Goal: Task Accomplishment & Management: Complete application form

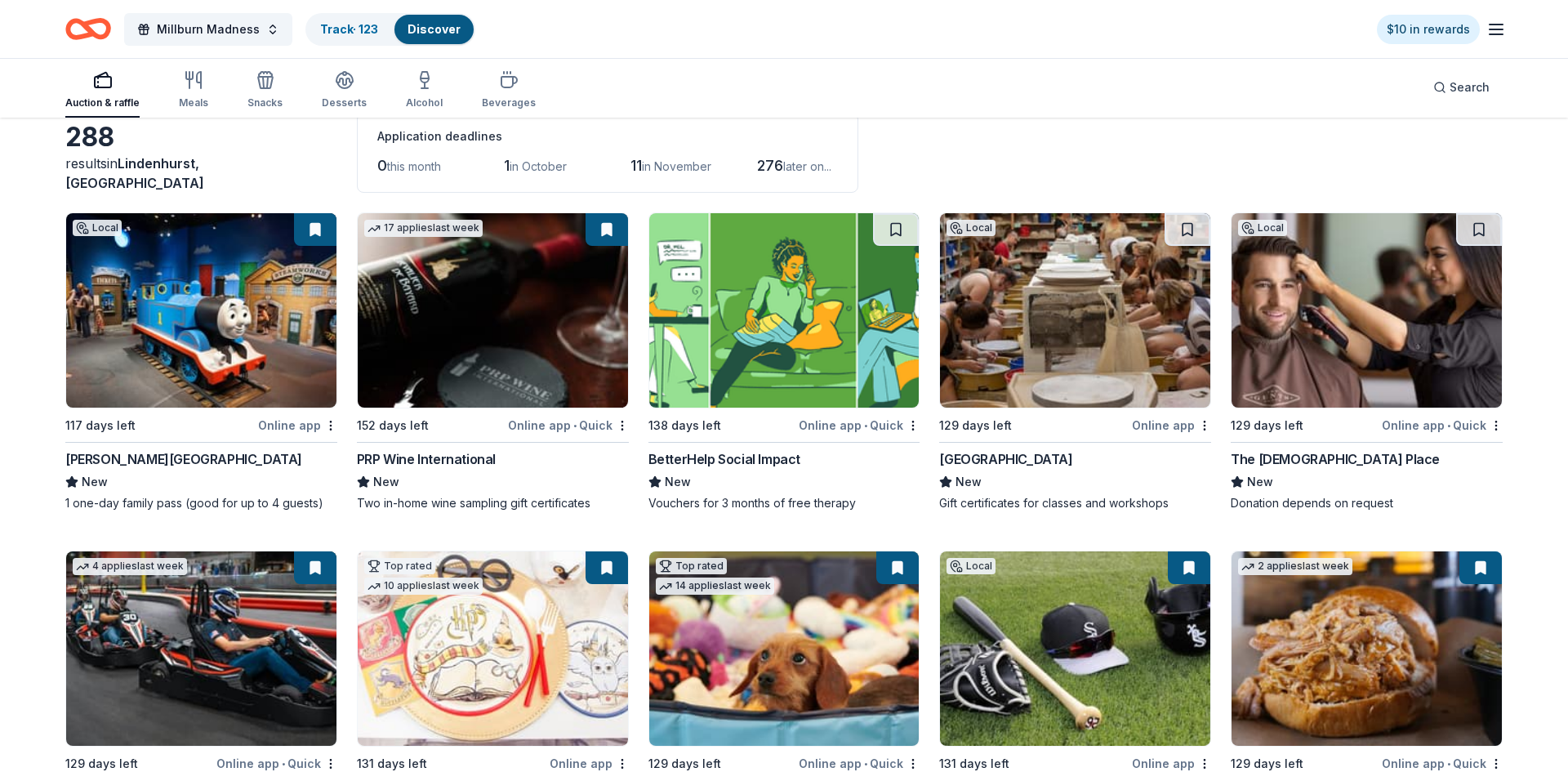
scroll to position [90, 0]
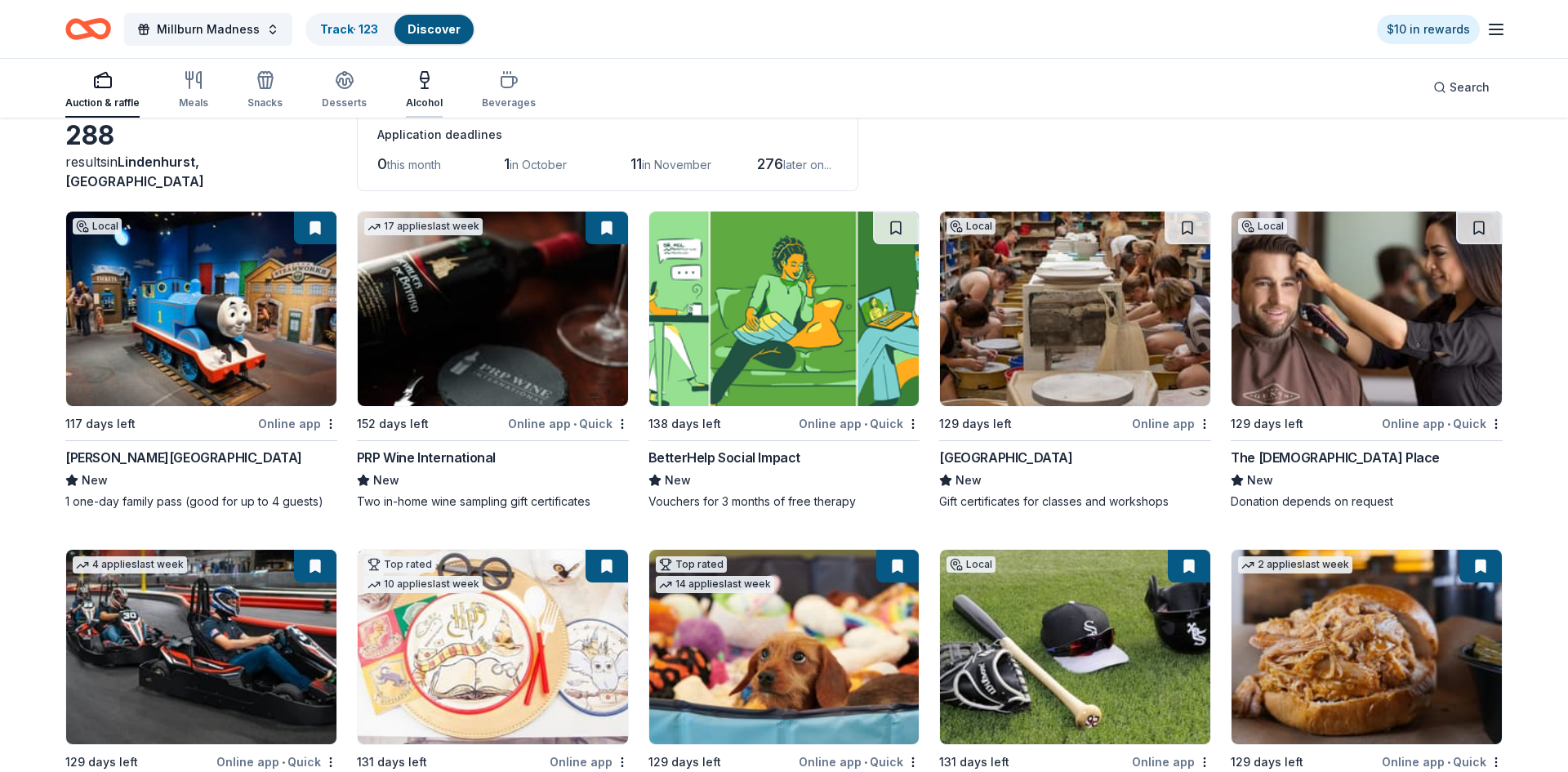
click at [428, 80] on icon "button" at bounding box center [425, 80] width 20 height 20
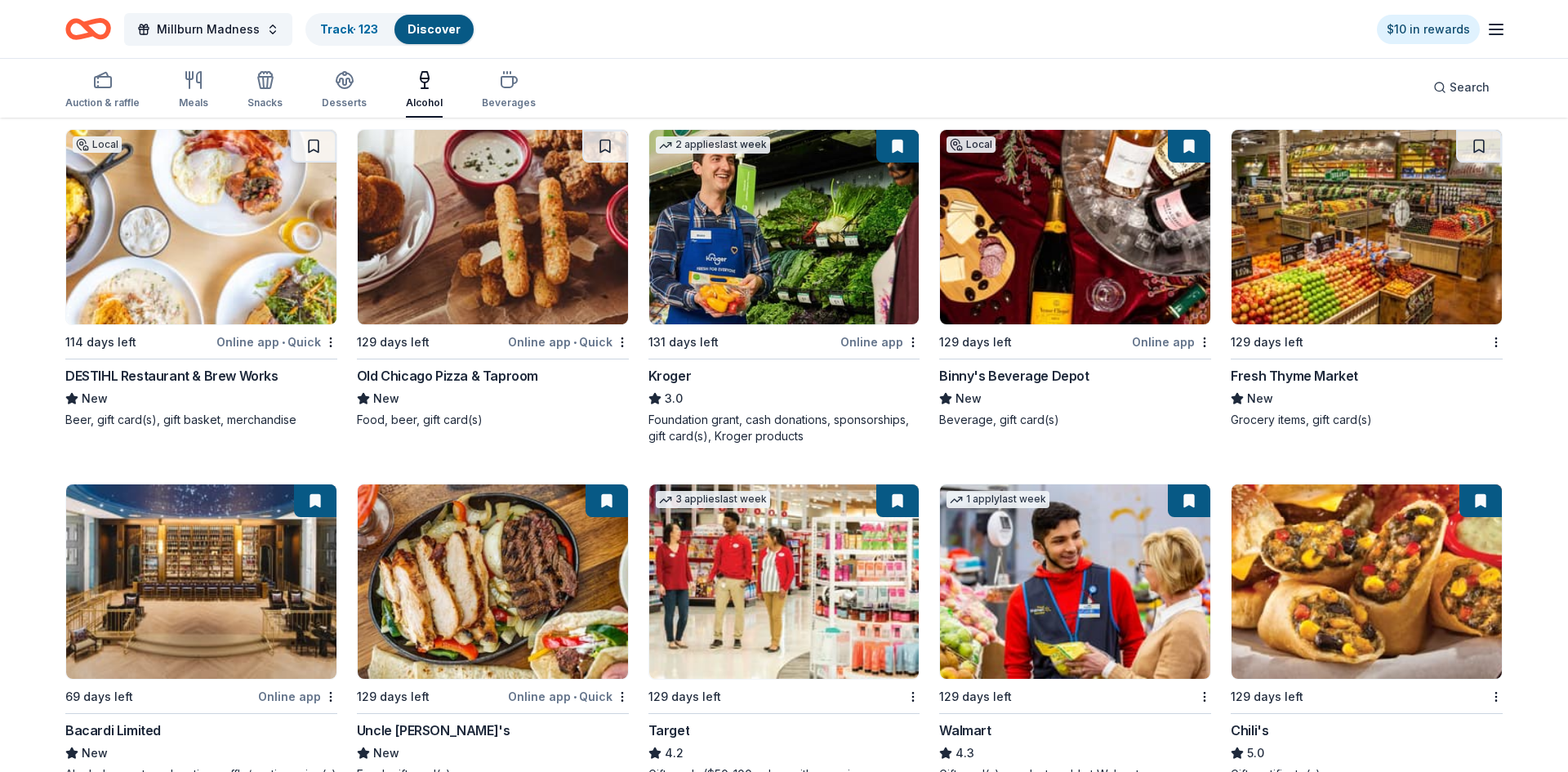
scroll to position [966, 0]
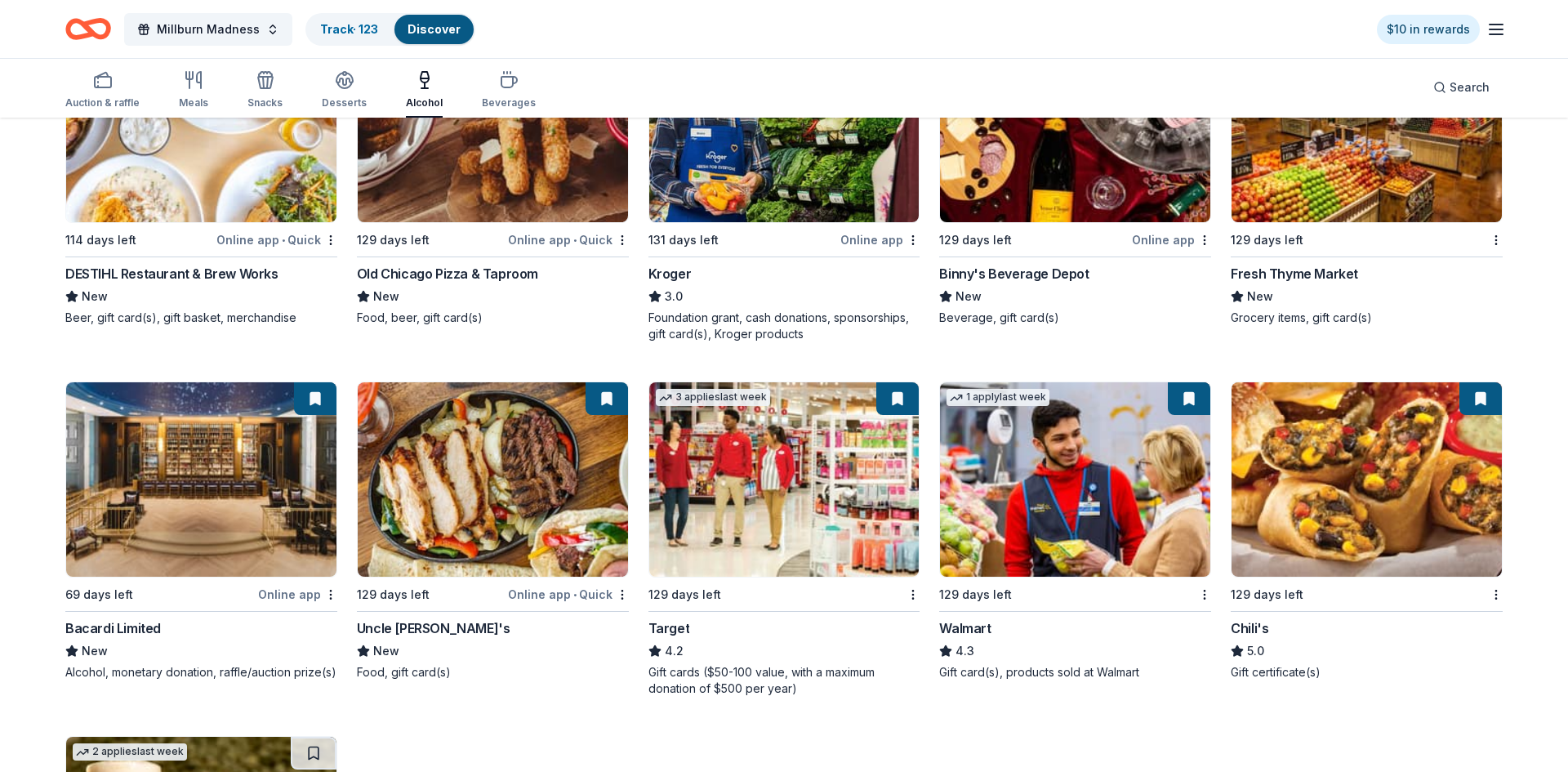
click at [219, 491] on img at bounding box center [201, 479] width 270 height 195
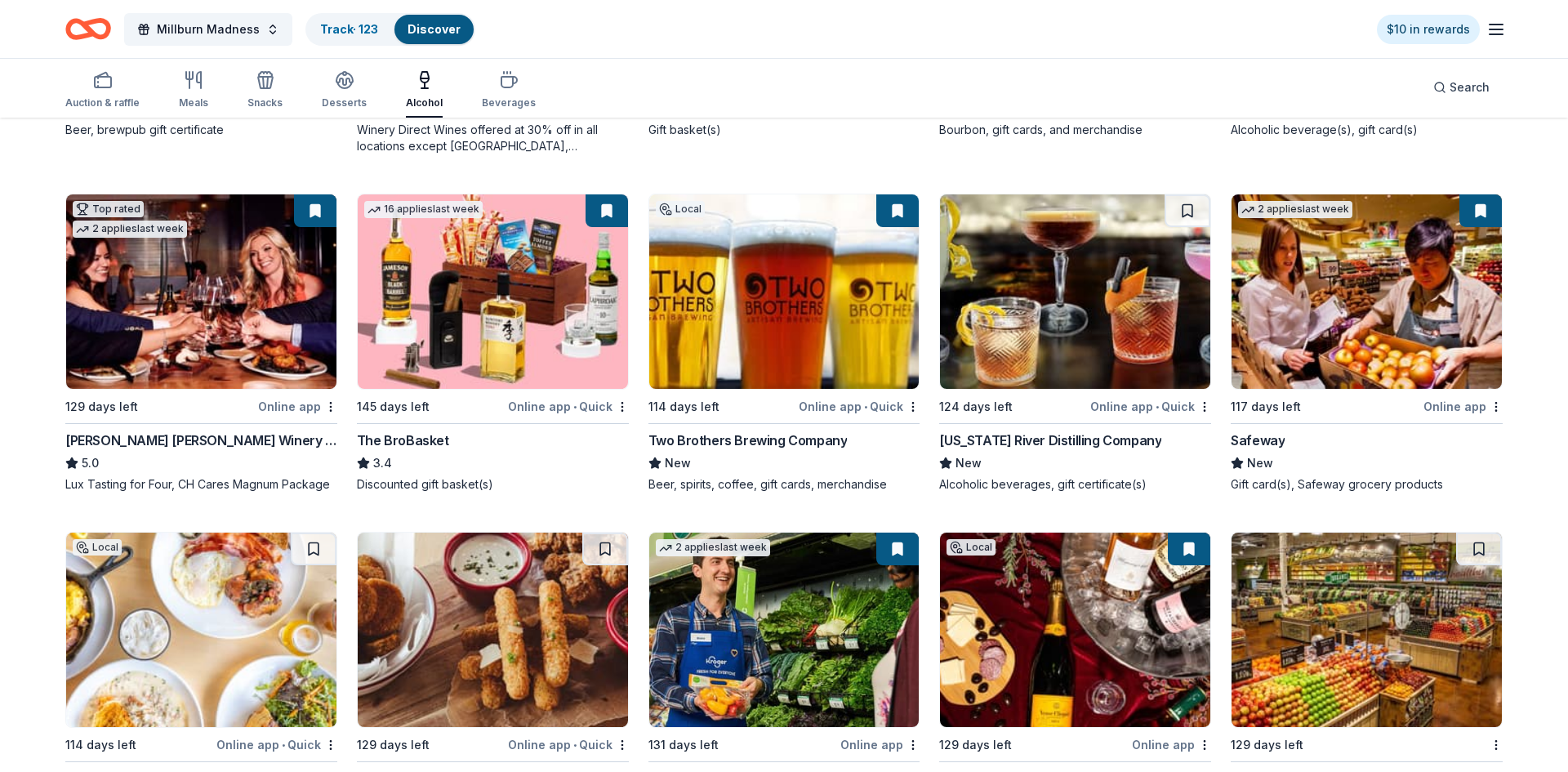
scroll to position [0, 0]
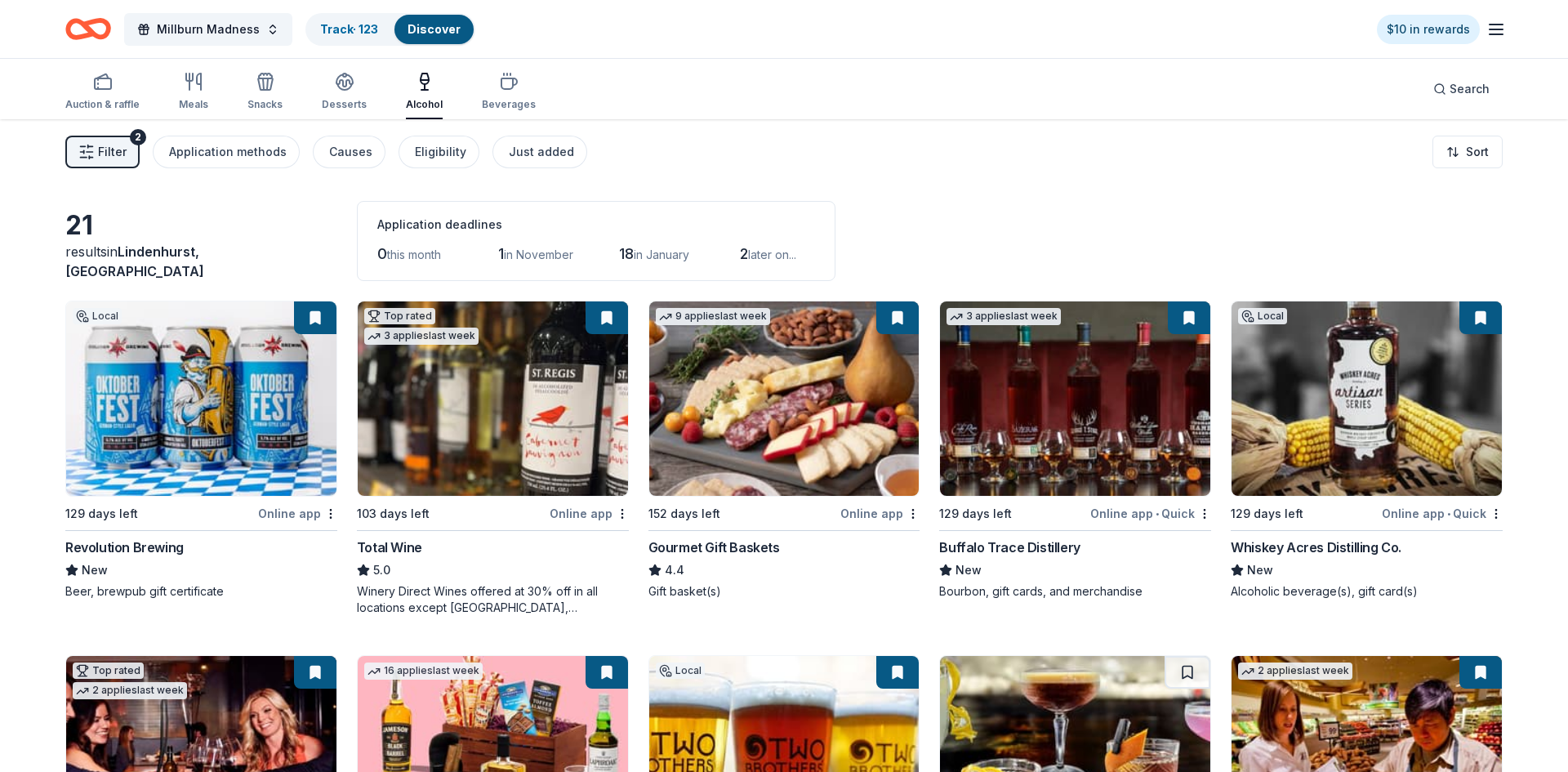
click at [1317, 399] on img at bounding box center [1366, 398] width 270 height 195
click at [514, 86] on div "button" at bounding box center [508, 82] width 54 height 20
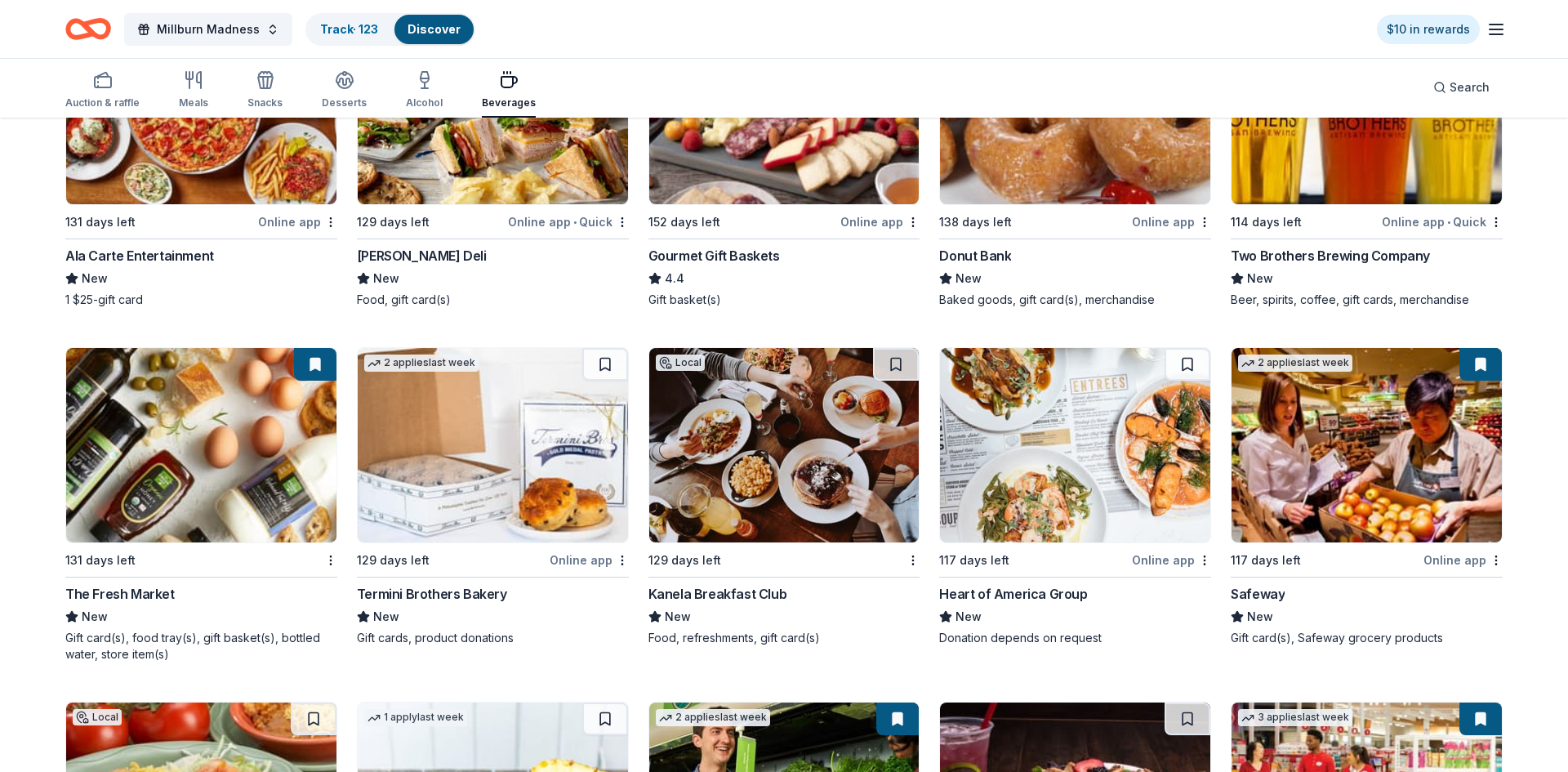
scroll to position [11, 0]
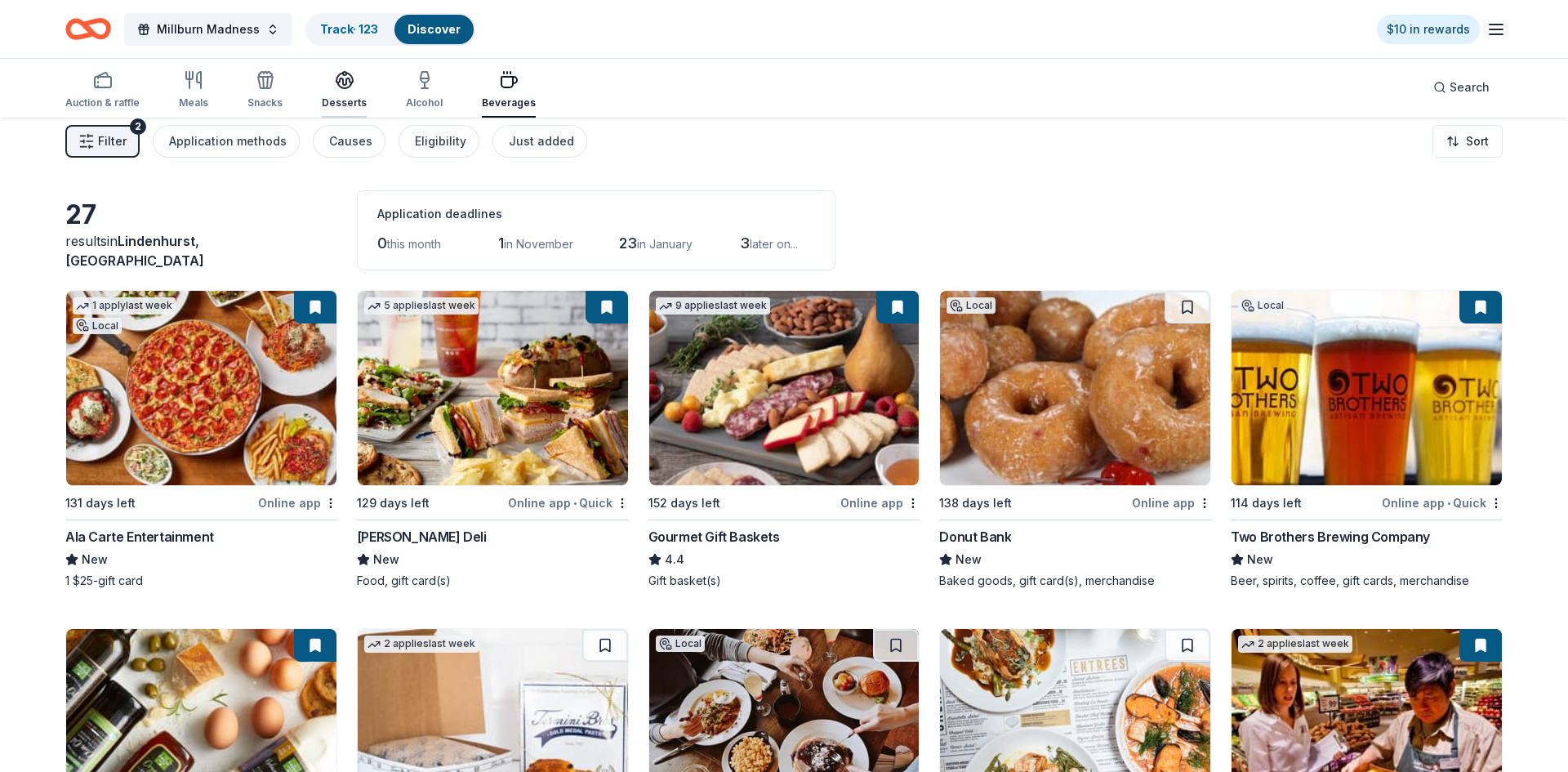
click at [335, 84] on icon "button" at bounding box center [345, 80] width 20 height 20
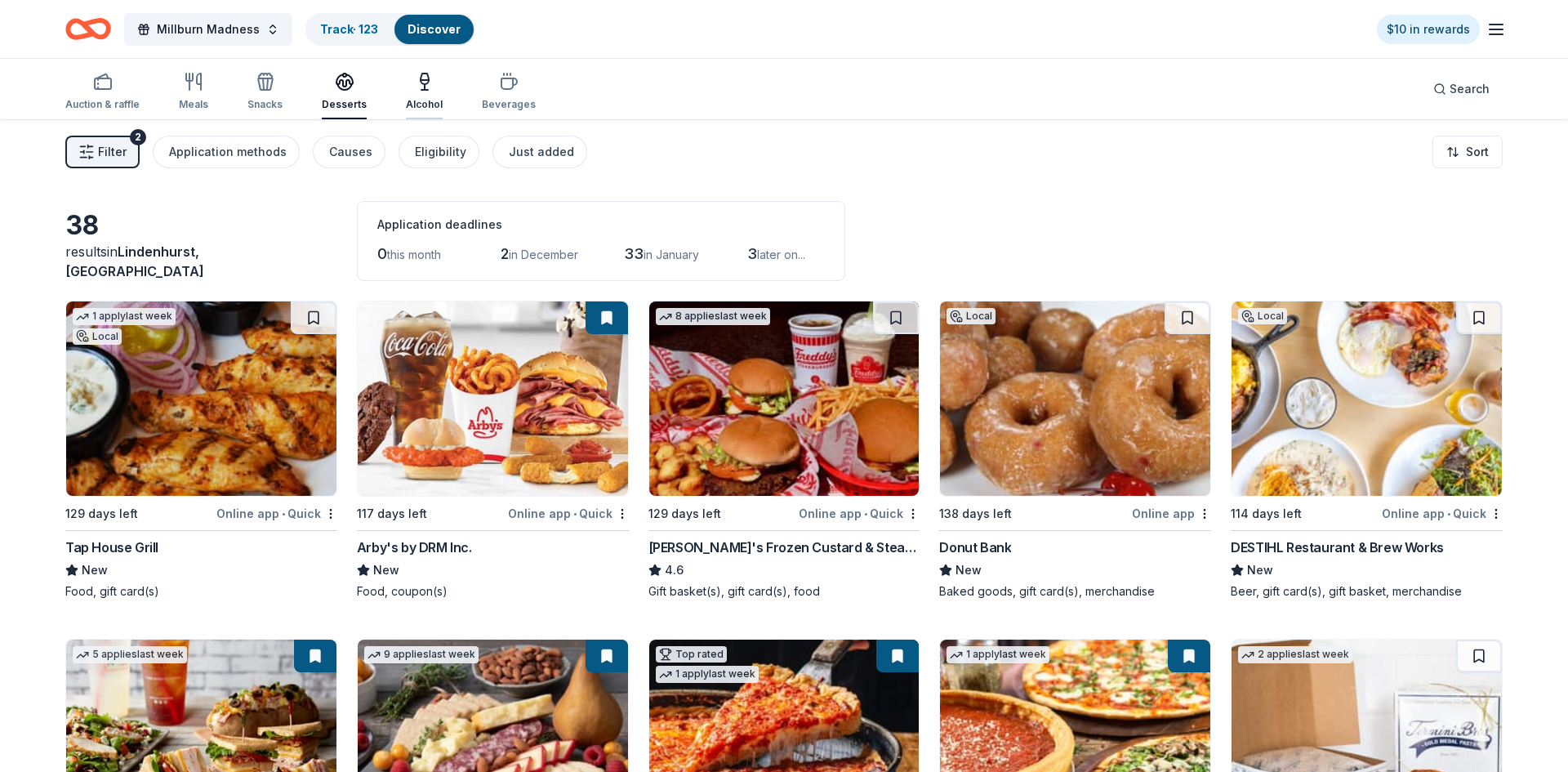
click at [429, 86] on div "button" at bounding box center [424, 82] width 36 height 20
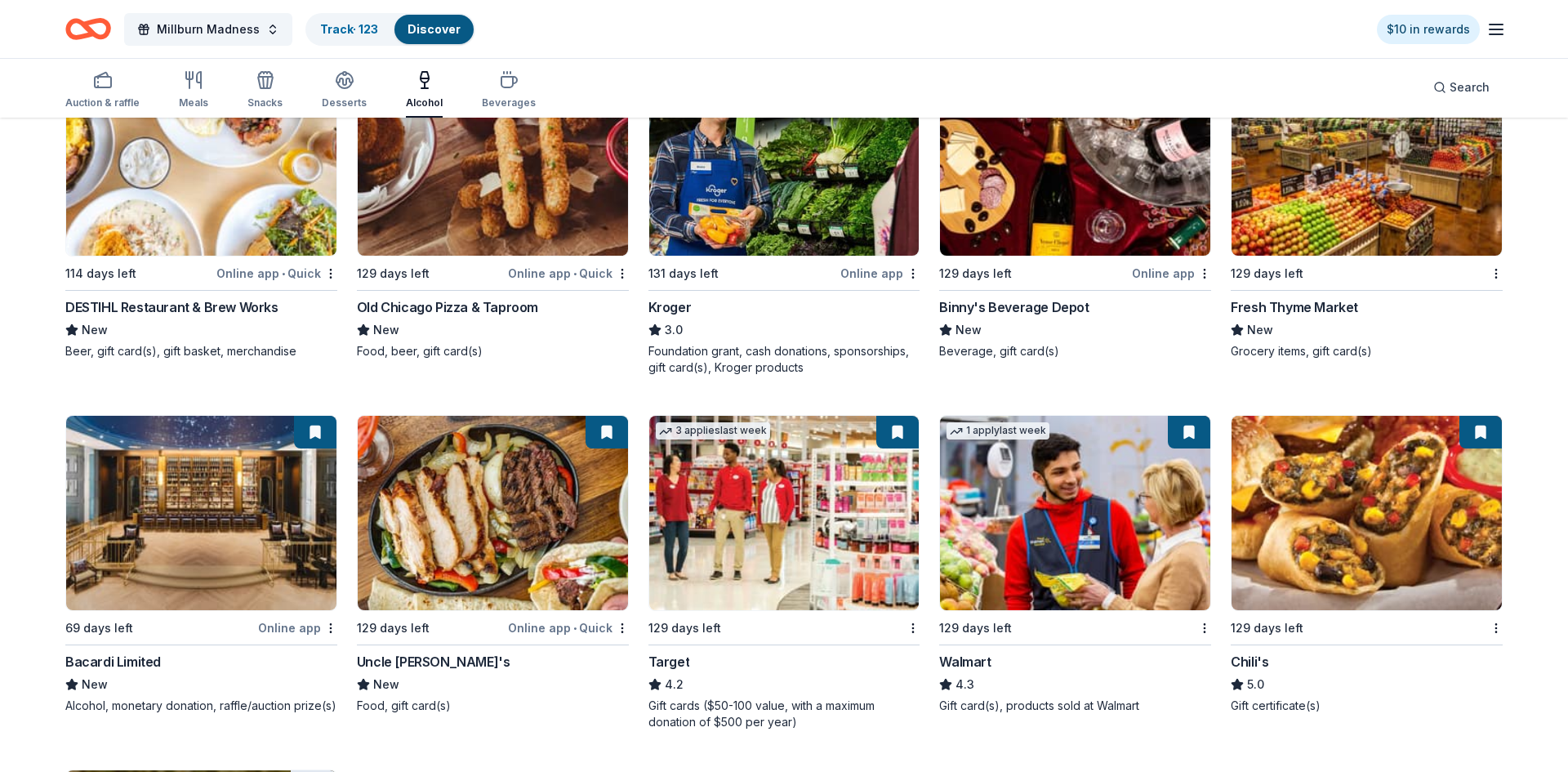
scroll to position [1113, 0]
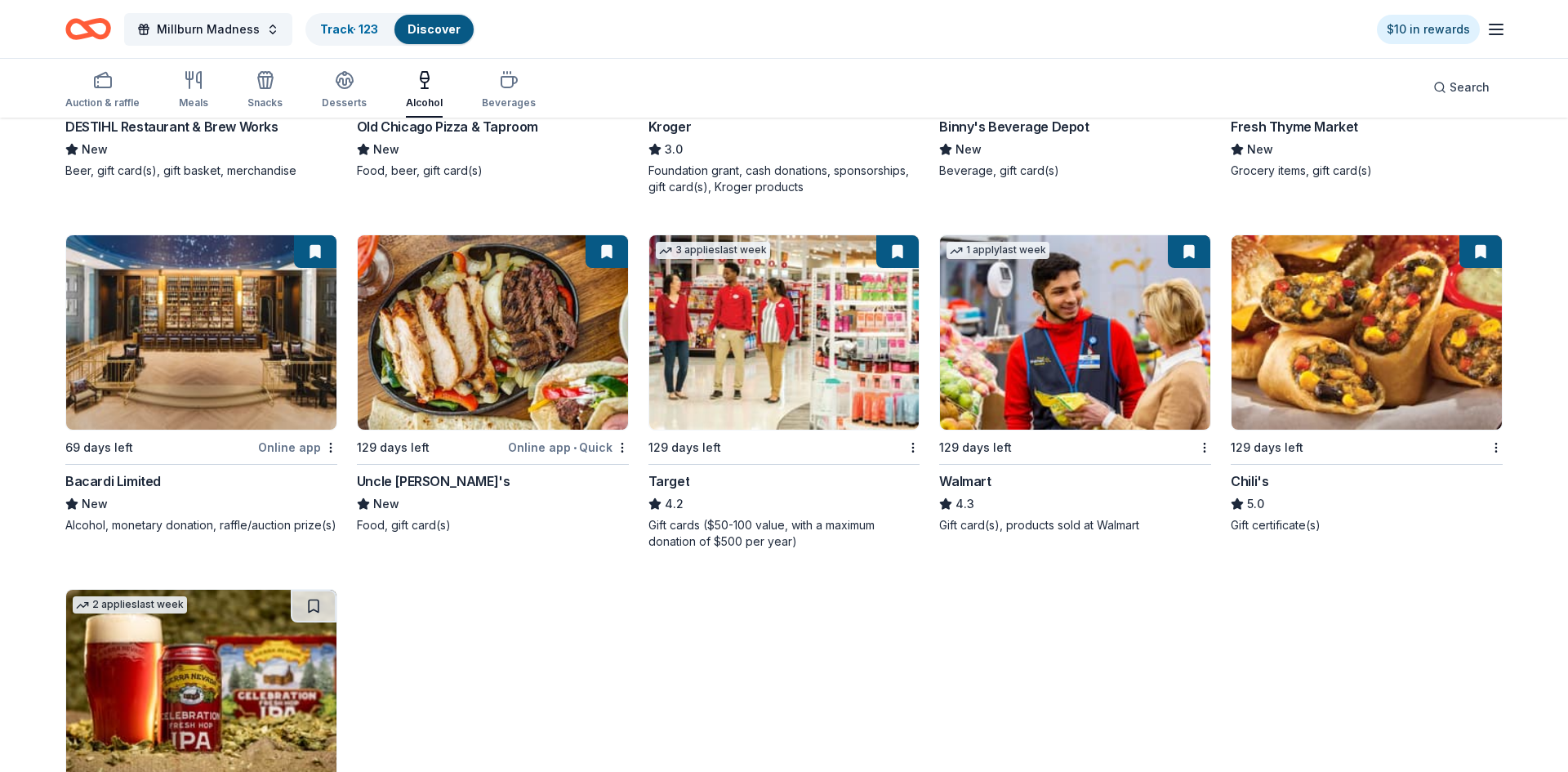
click at [197, 321] on img at bounding box center [201, 332] width 270 height 195
click at [136, 90] on div "Auction & raffle" at bounding box center [103, 90] width 75 height 39
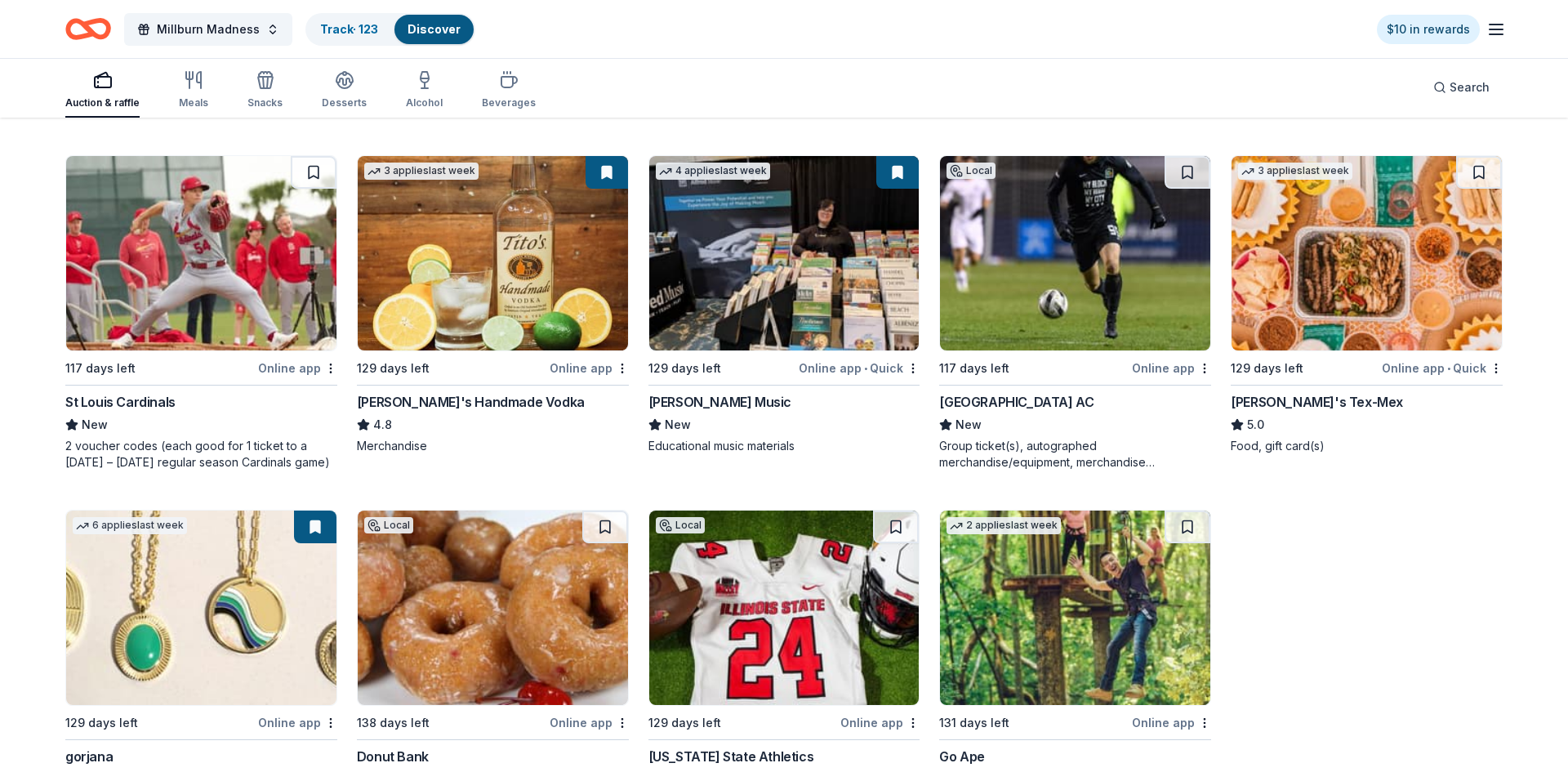
scroll to position [2951, 0]
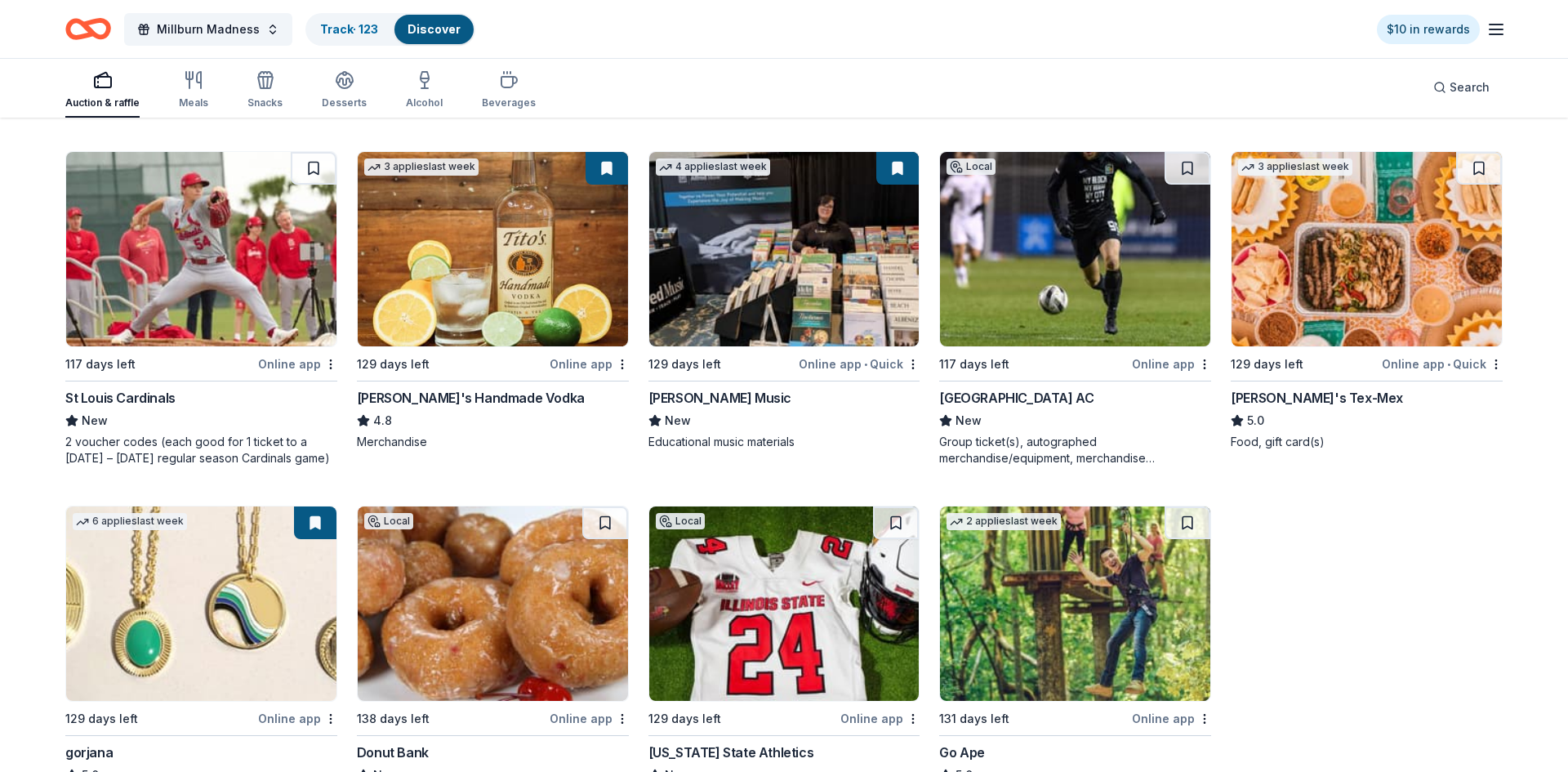
click at [527, 274] on img at bounding box center [493, 249] width 270 height 195
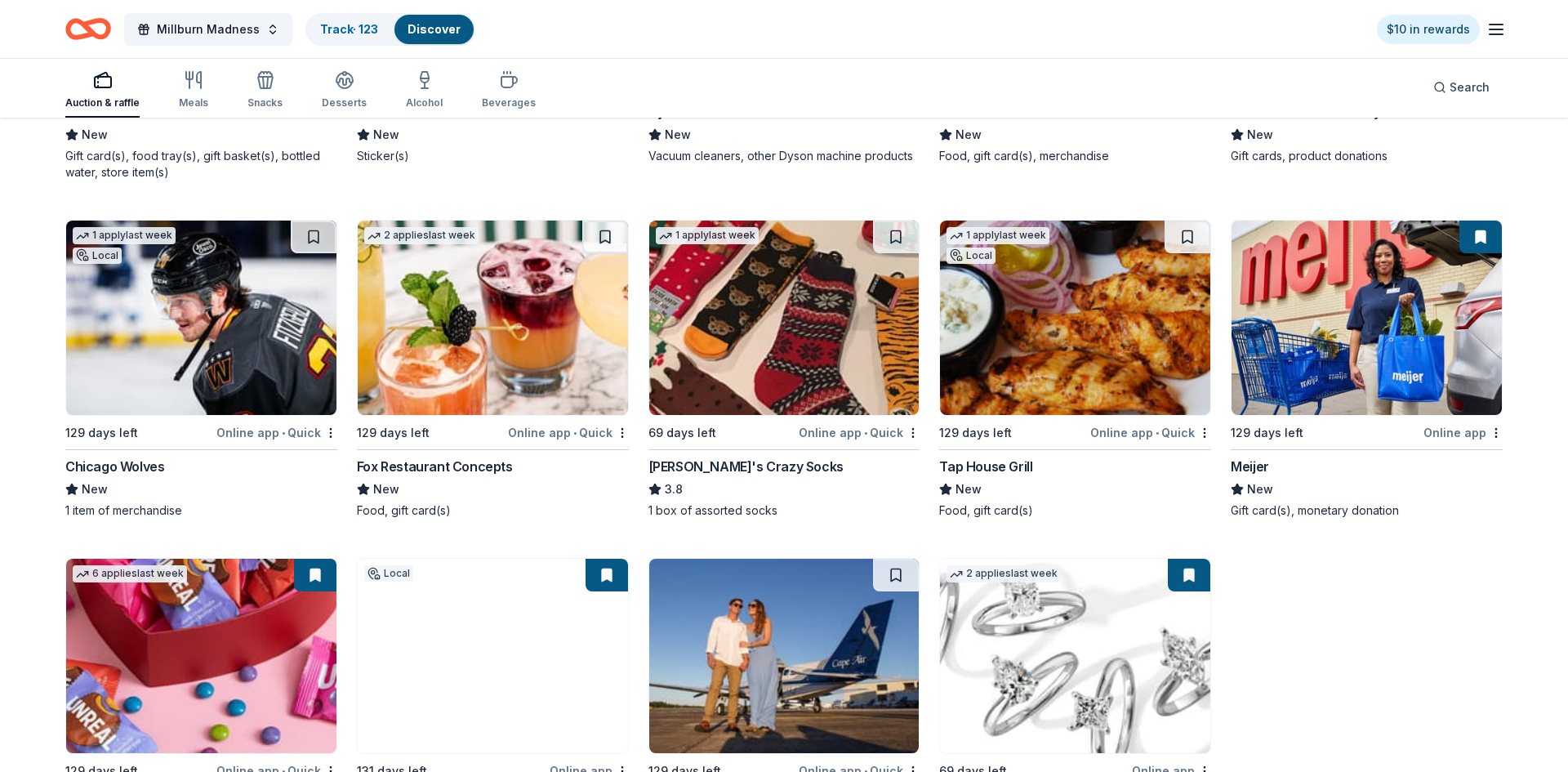
scroll to position [6408, 0]
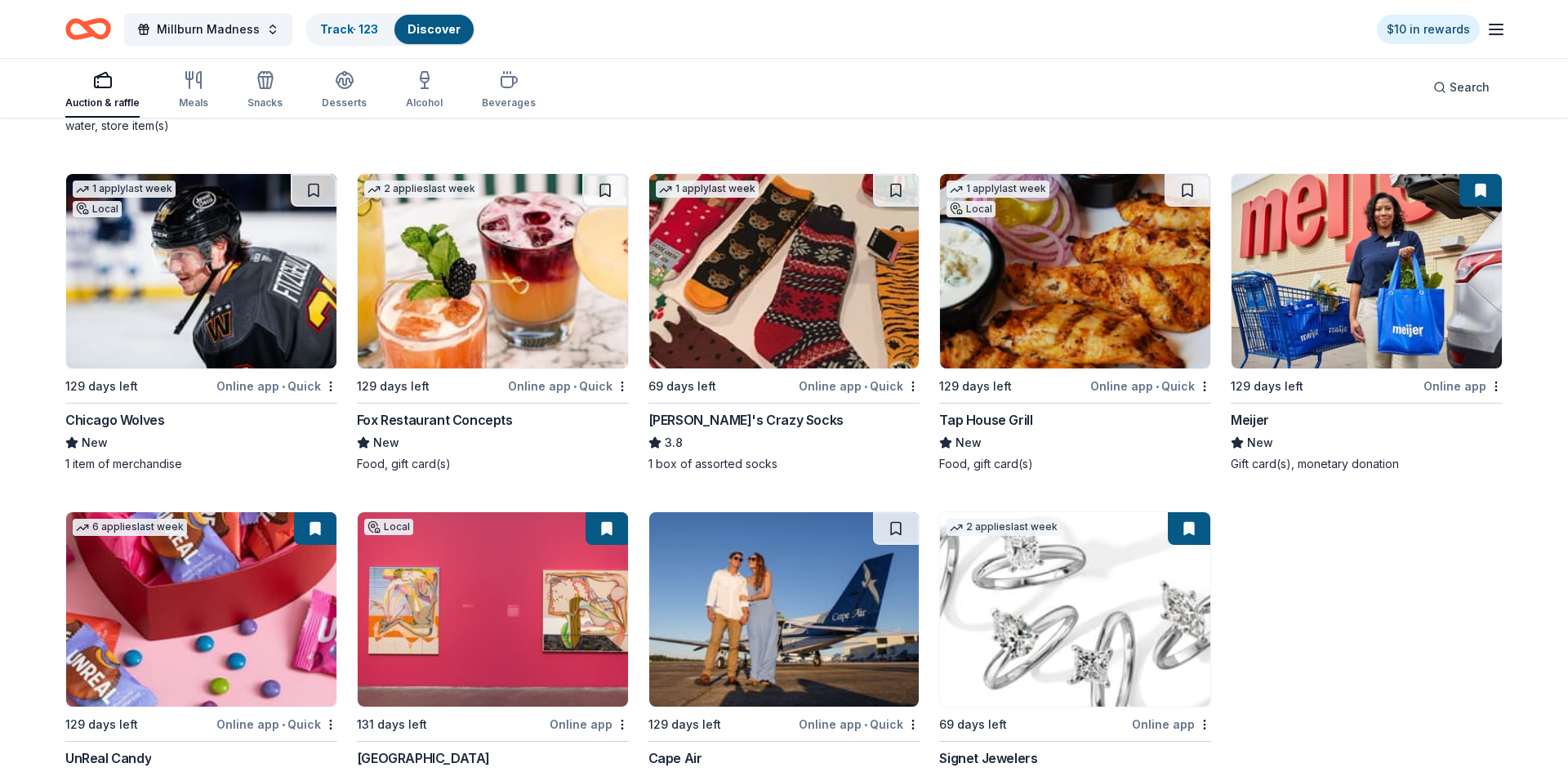
click at [1363, 298] on img at bounding box center [1366, 271] width 270 height 195
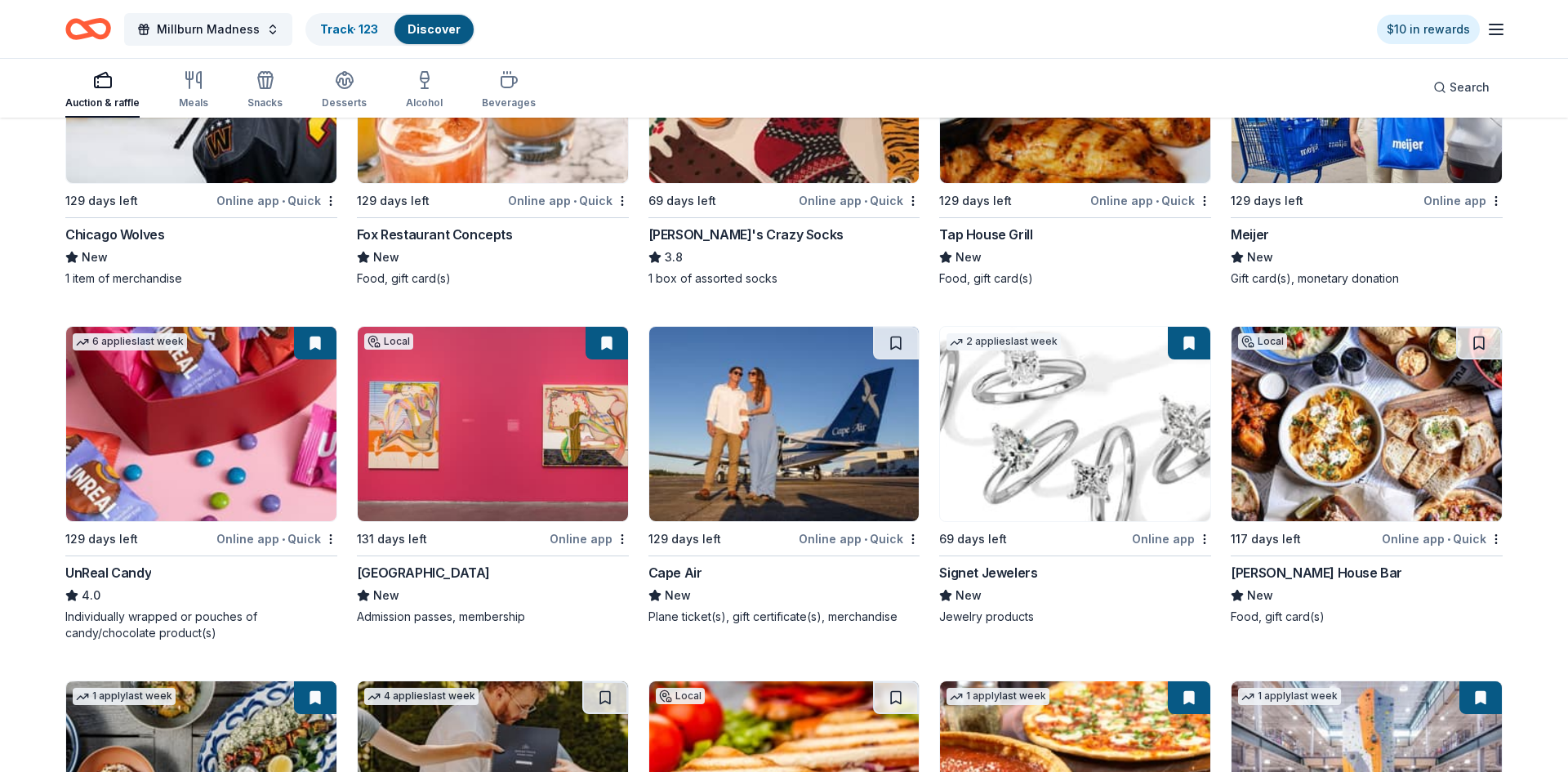
click at [1080, 423] on img at bounding box center [1075, 424] width 270 height 195
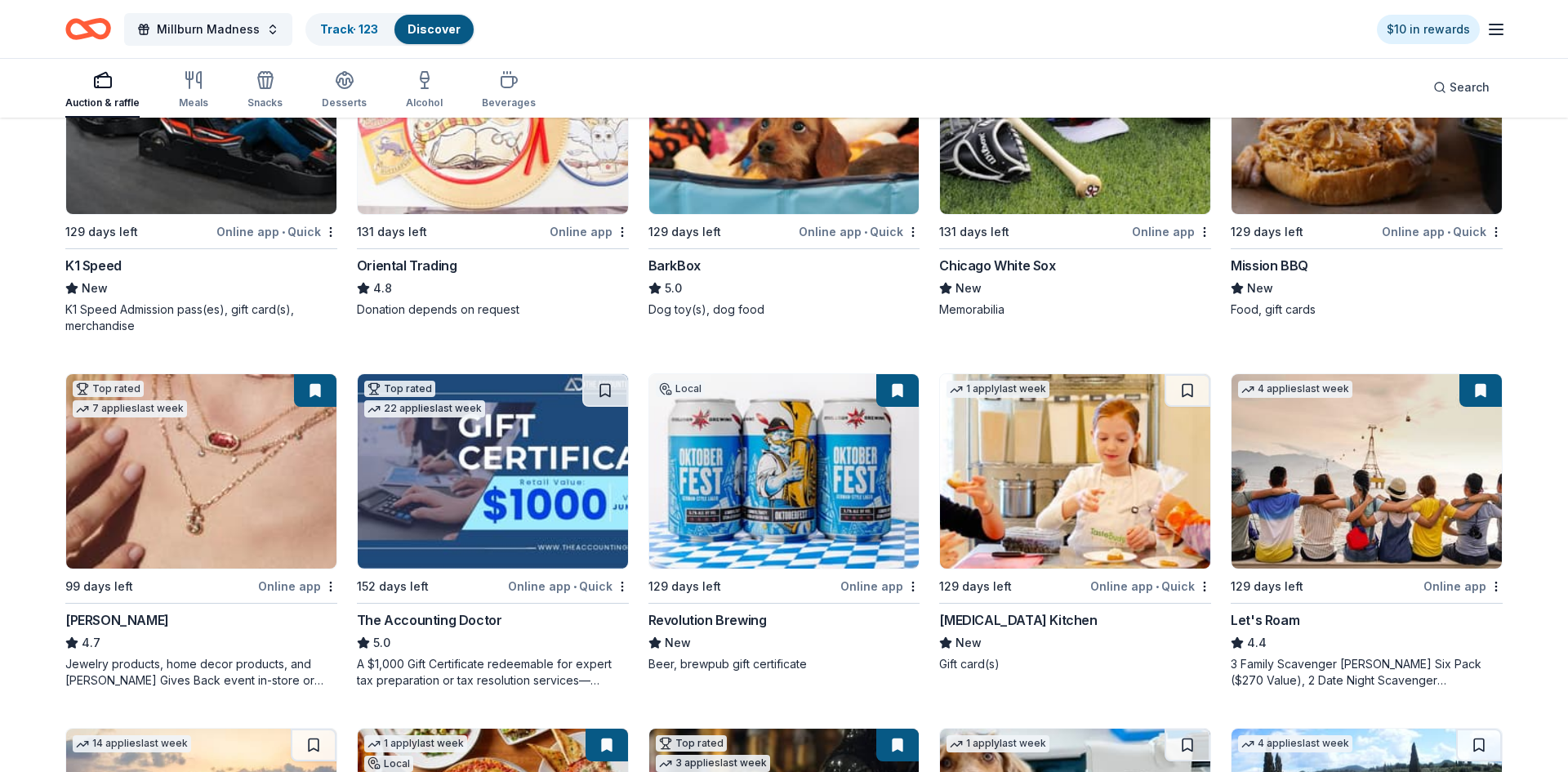
scroll to position [0, 0]
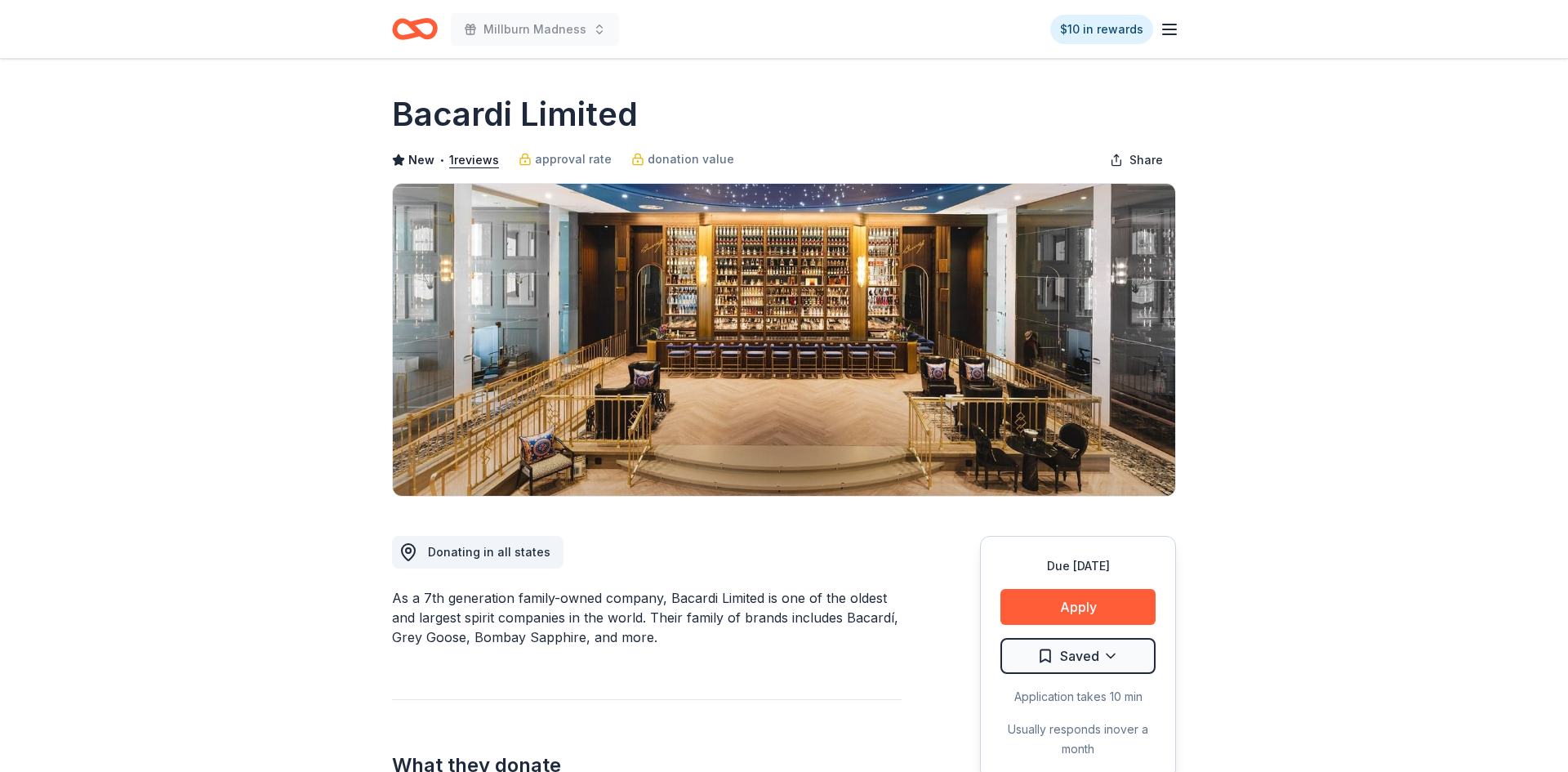
click at [1056, 604] on button "Apply" at bounding box center [1078, 607] width 155 height 36
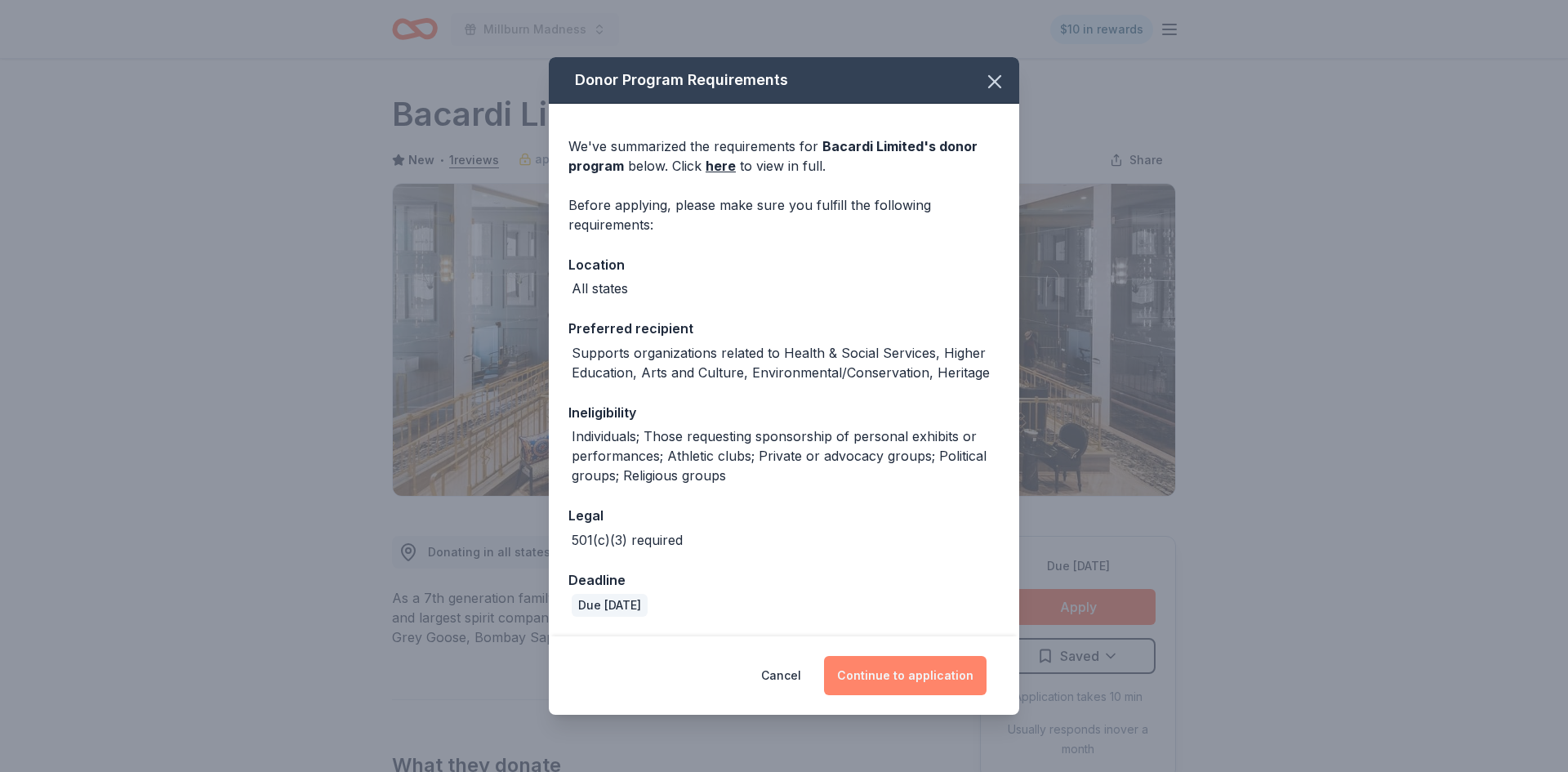
click at [908, 671] on button "Continue to application" at bounding box center [904, 675] width 163 height 39
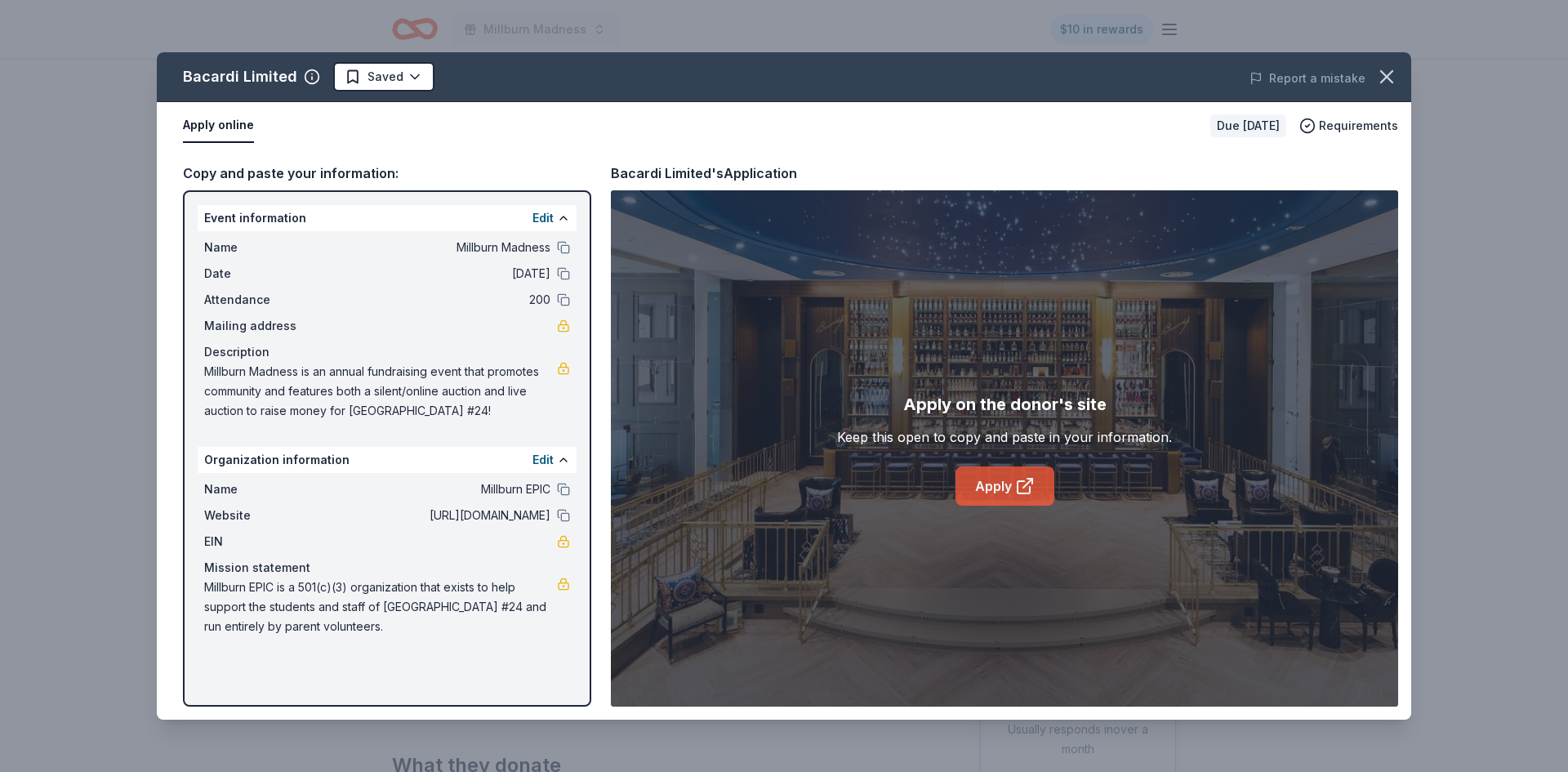
click at [1023, 485] on icon at bounding box center [1024, 486] width 20 height 20
click at [1381, 84] on icon "button" at bounding box center [1387, 77] width 23 height 23
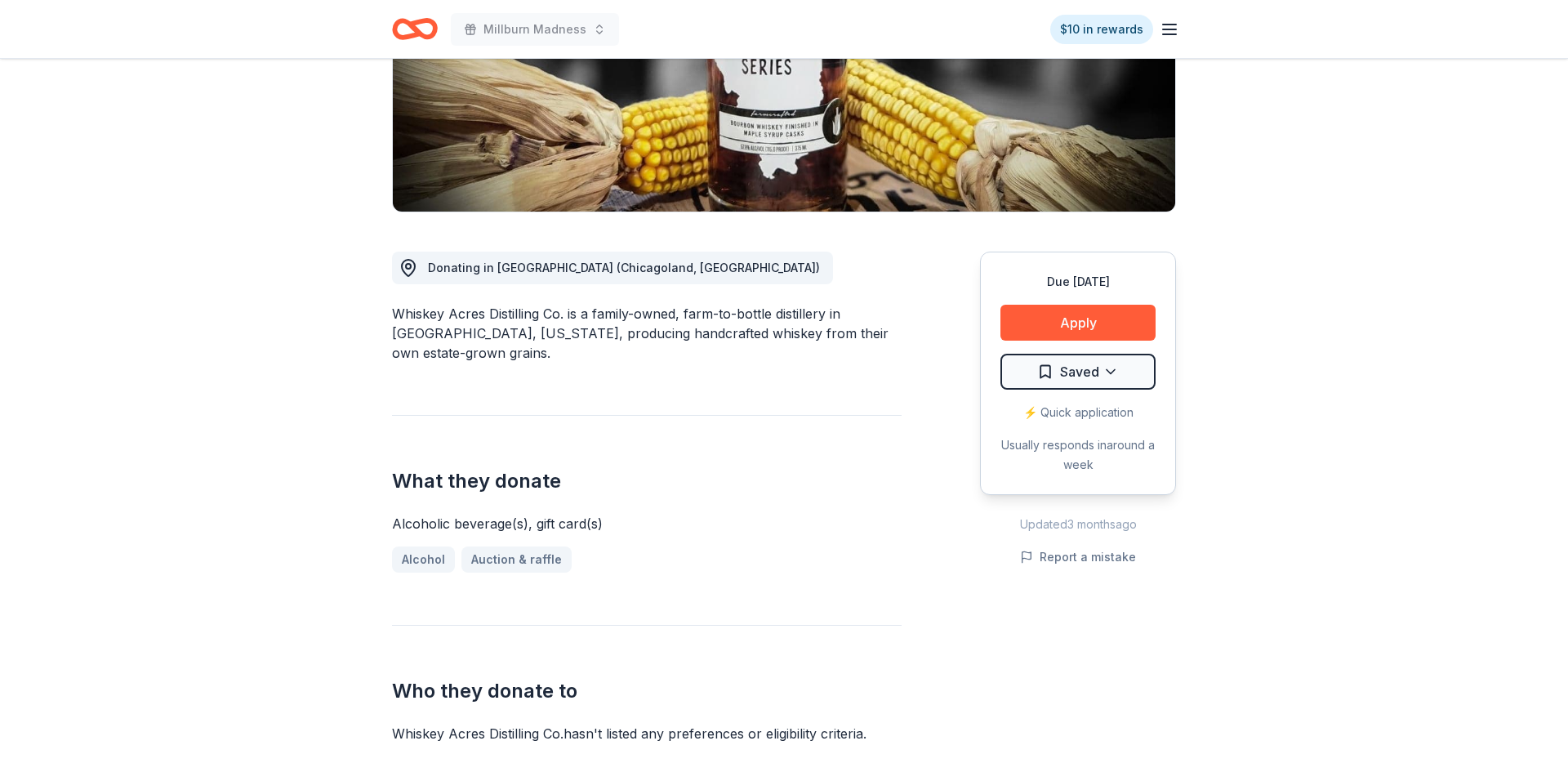
scroll to position [282, 0]
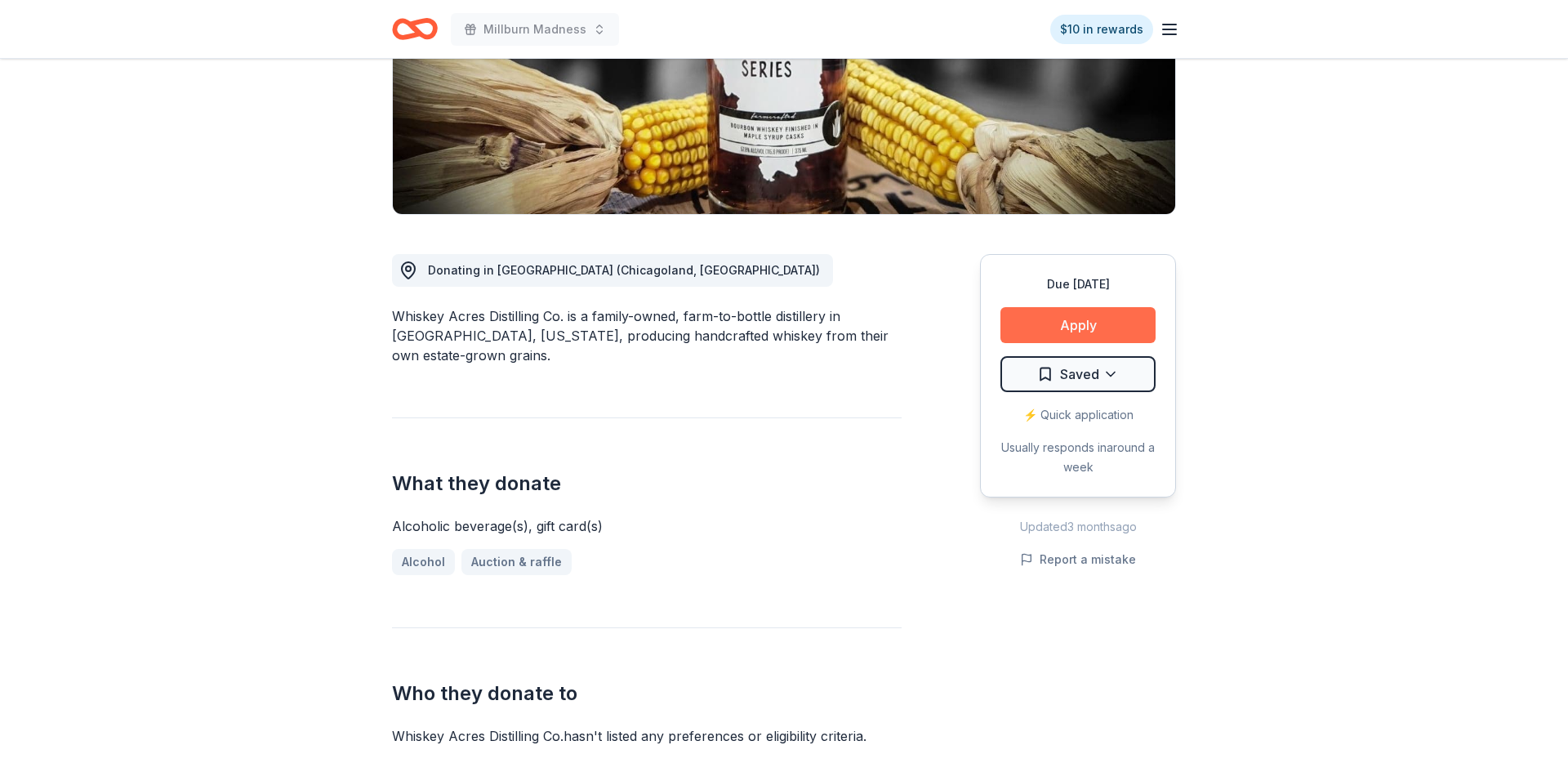
click at [1095, 320] on button "Apply" at bounding box center [1078, 325] width 155 height 36
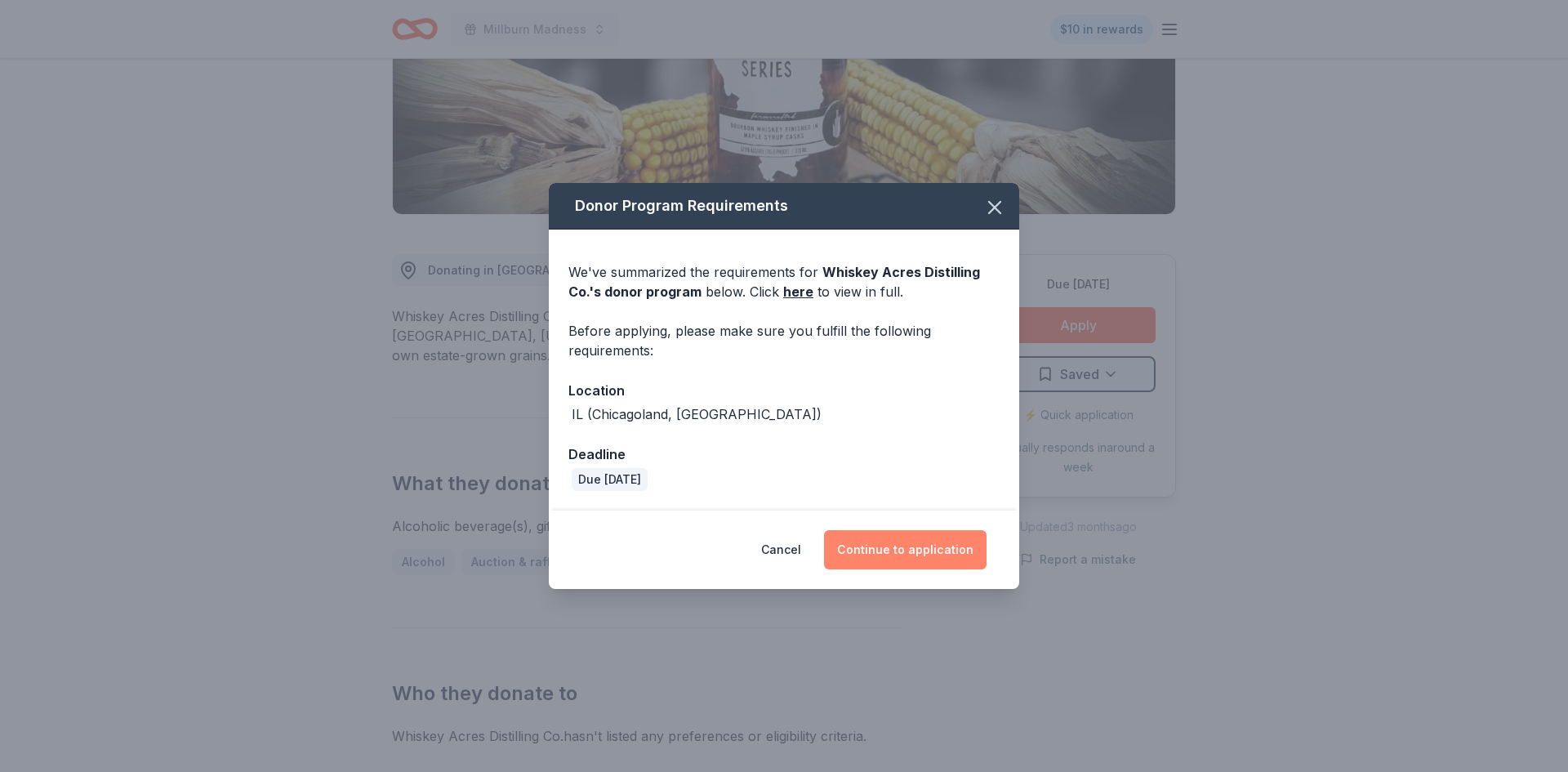
click at [907, 540] on button "Continue to application" at bounding box center [904, 549] width 163 height 39
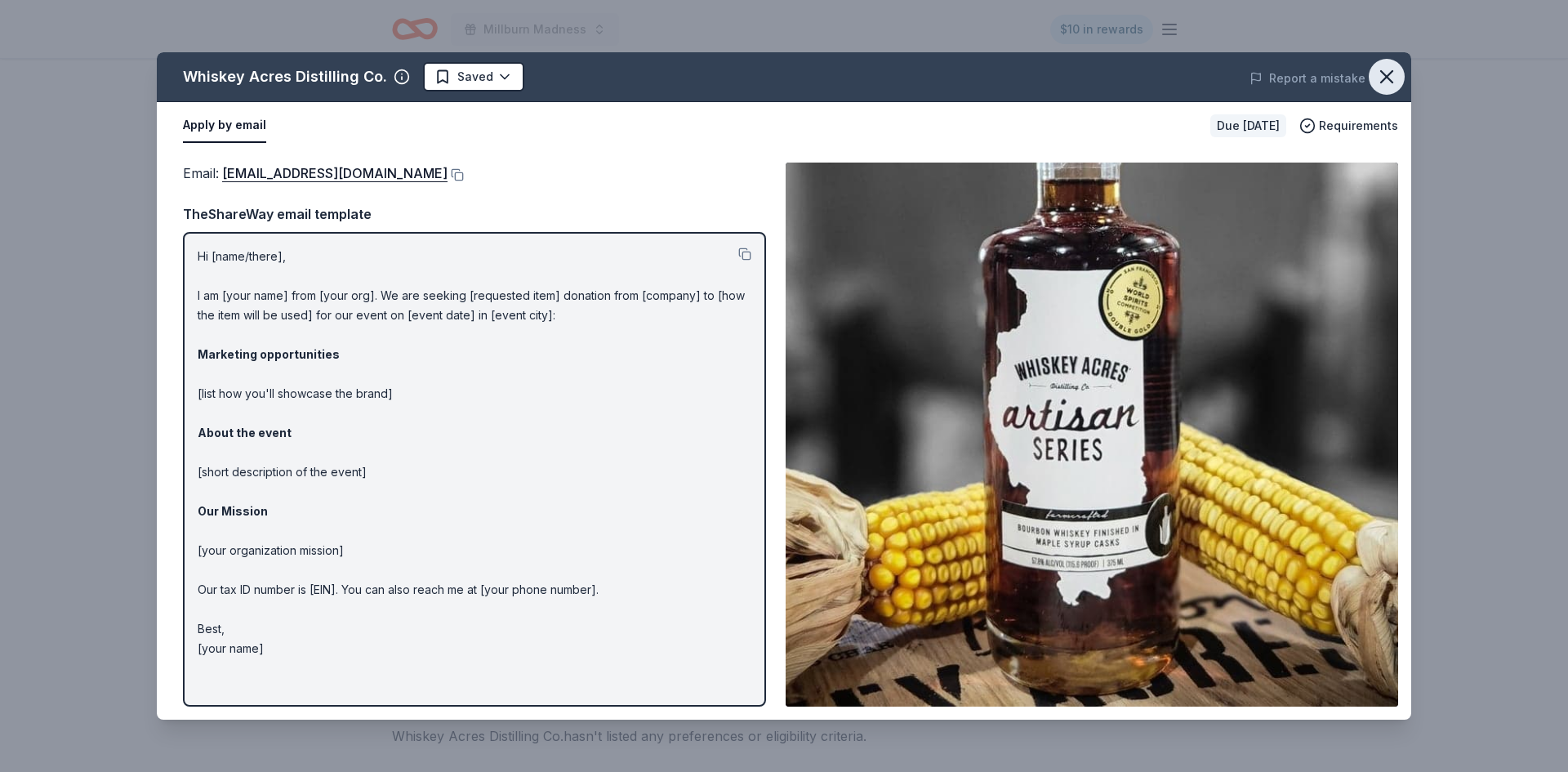
click at [1387, 86] on icon "button" at bounding box center [1387, 77] width 23 height 23
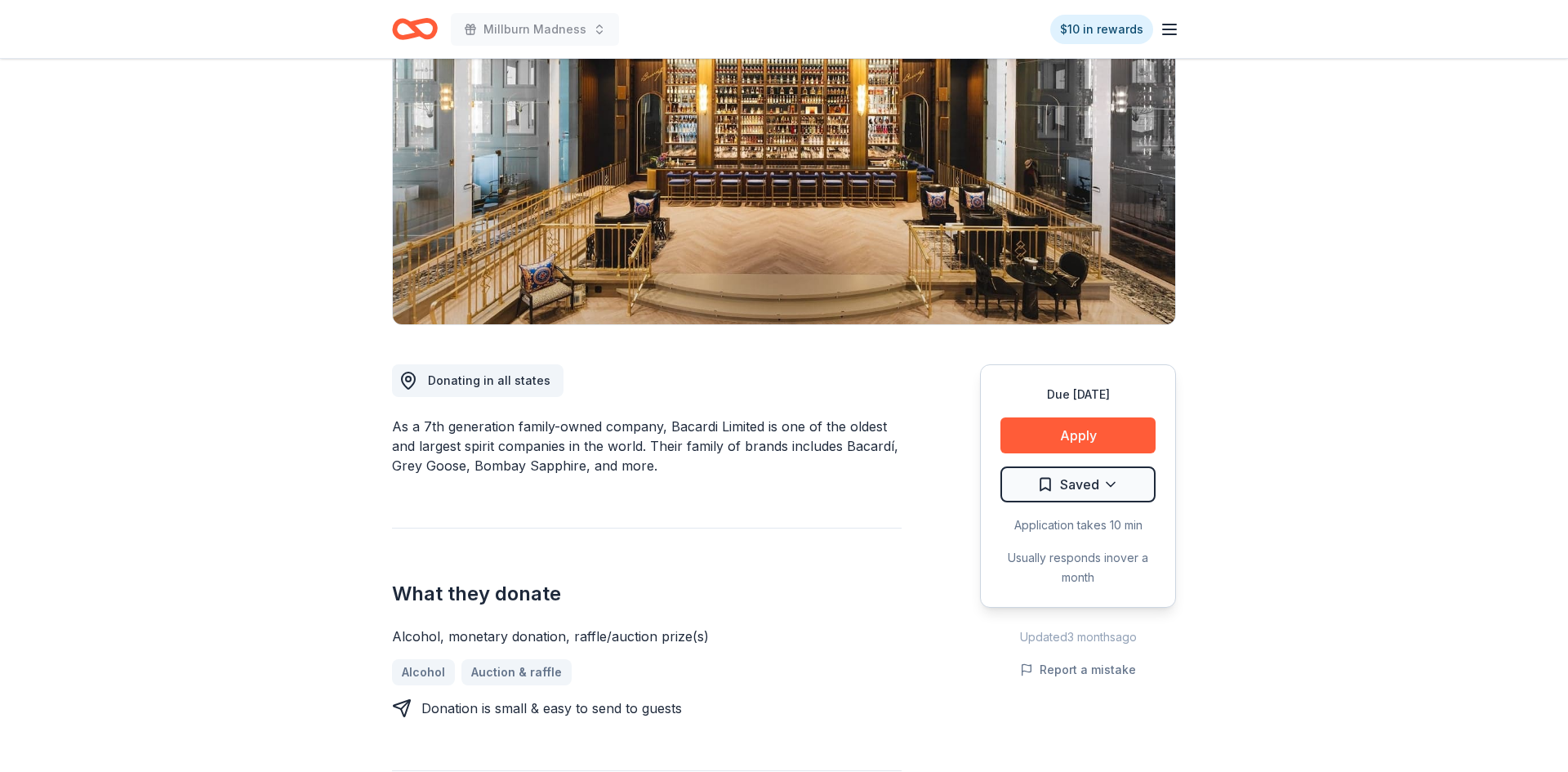
click at [1055, 438] on button "Apply" at bounding box center [1078, 435] width 155 height 36
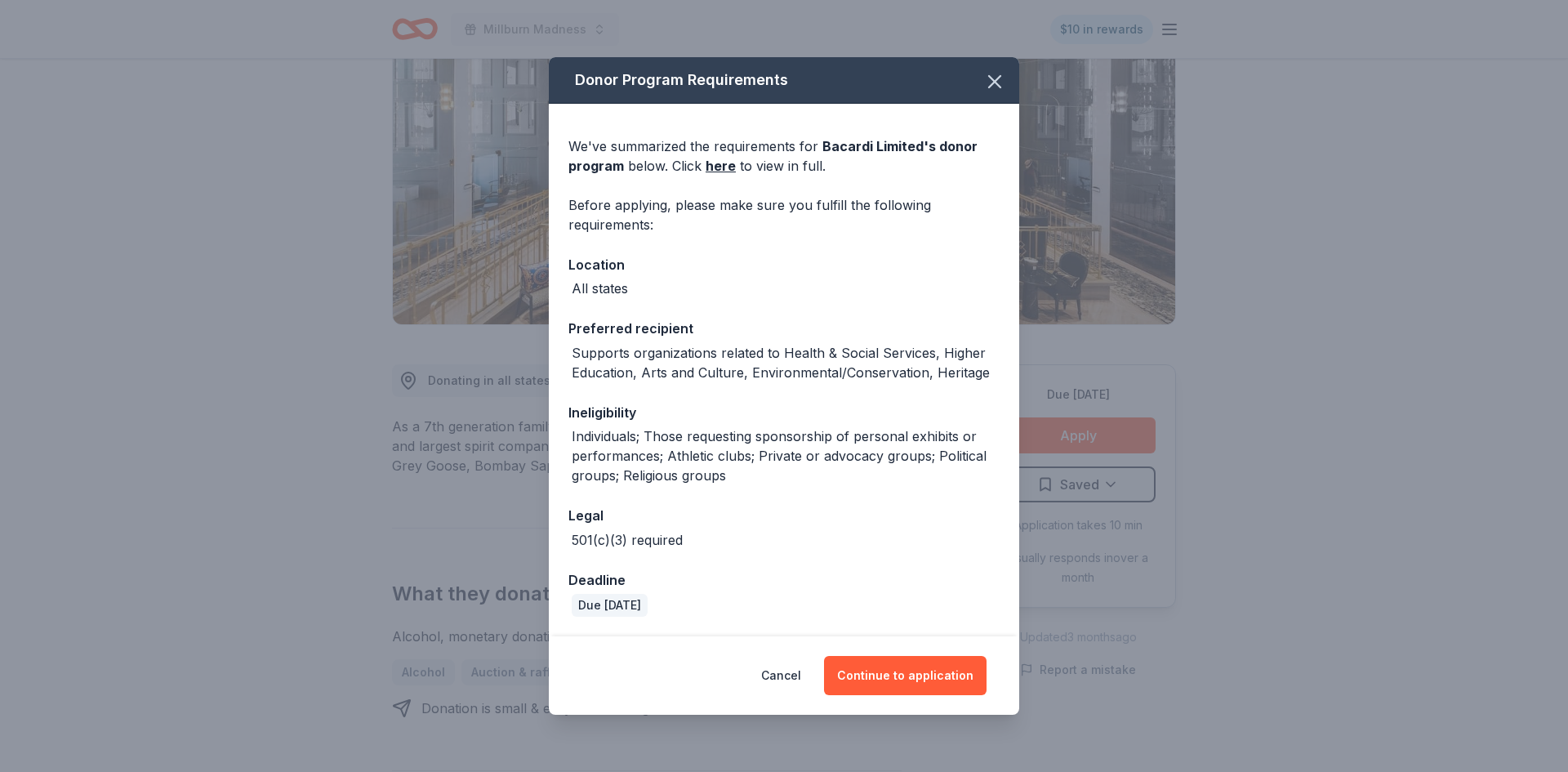
scroll to position [171, 0]
click at [862, 688] on button "Continue to application" at bounding box center [904, 675] width 163 height 39
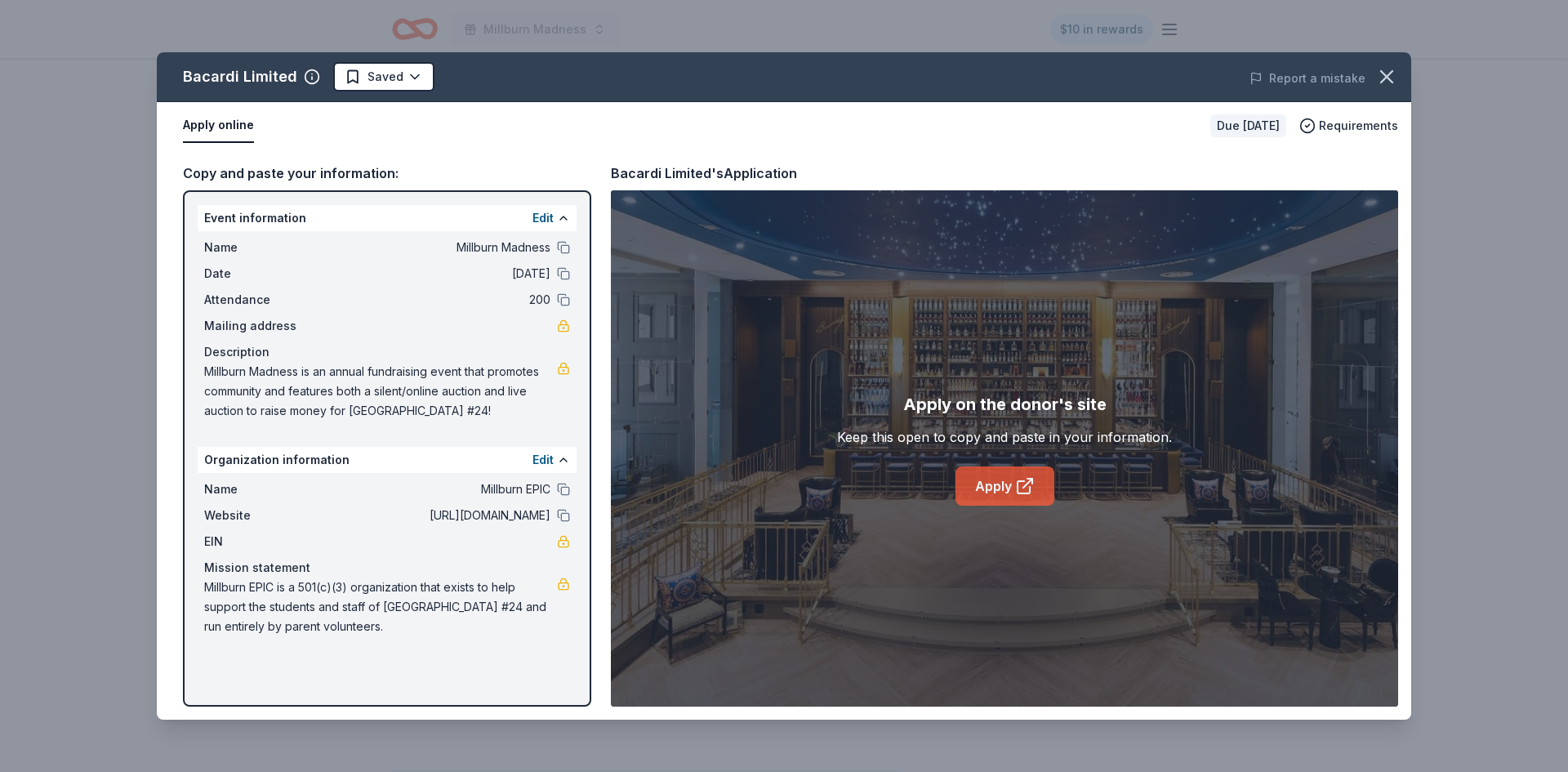
click at [994, 497] on link "Apply" at bounding box center [1004, 486] width 99 height 39
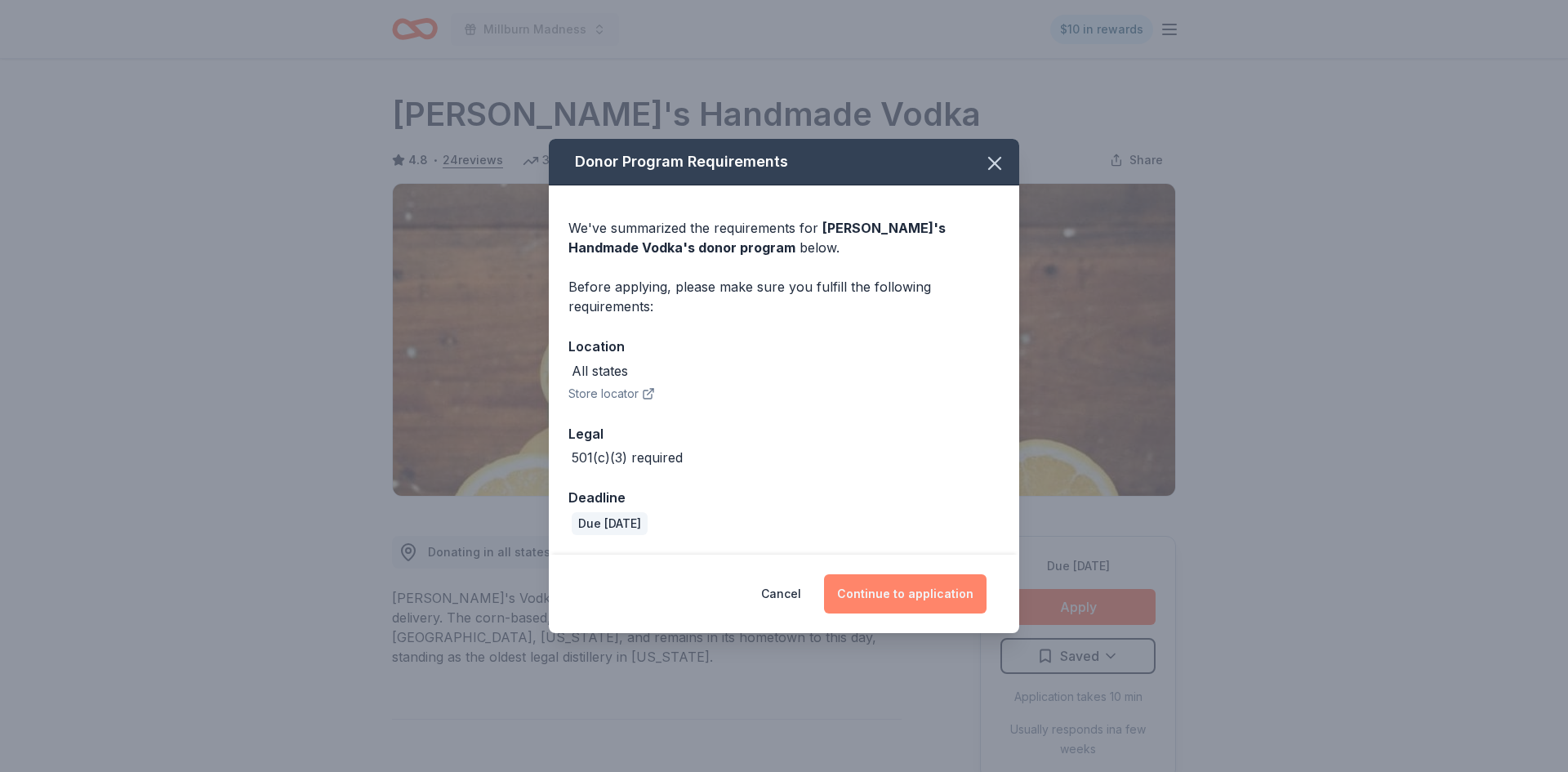
click at [918, 591] on button "Continue to application" at bounding box center [904, 593] width 163 height 39
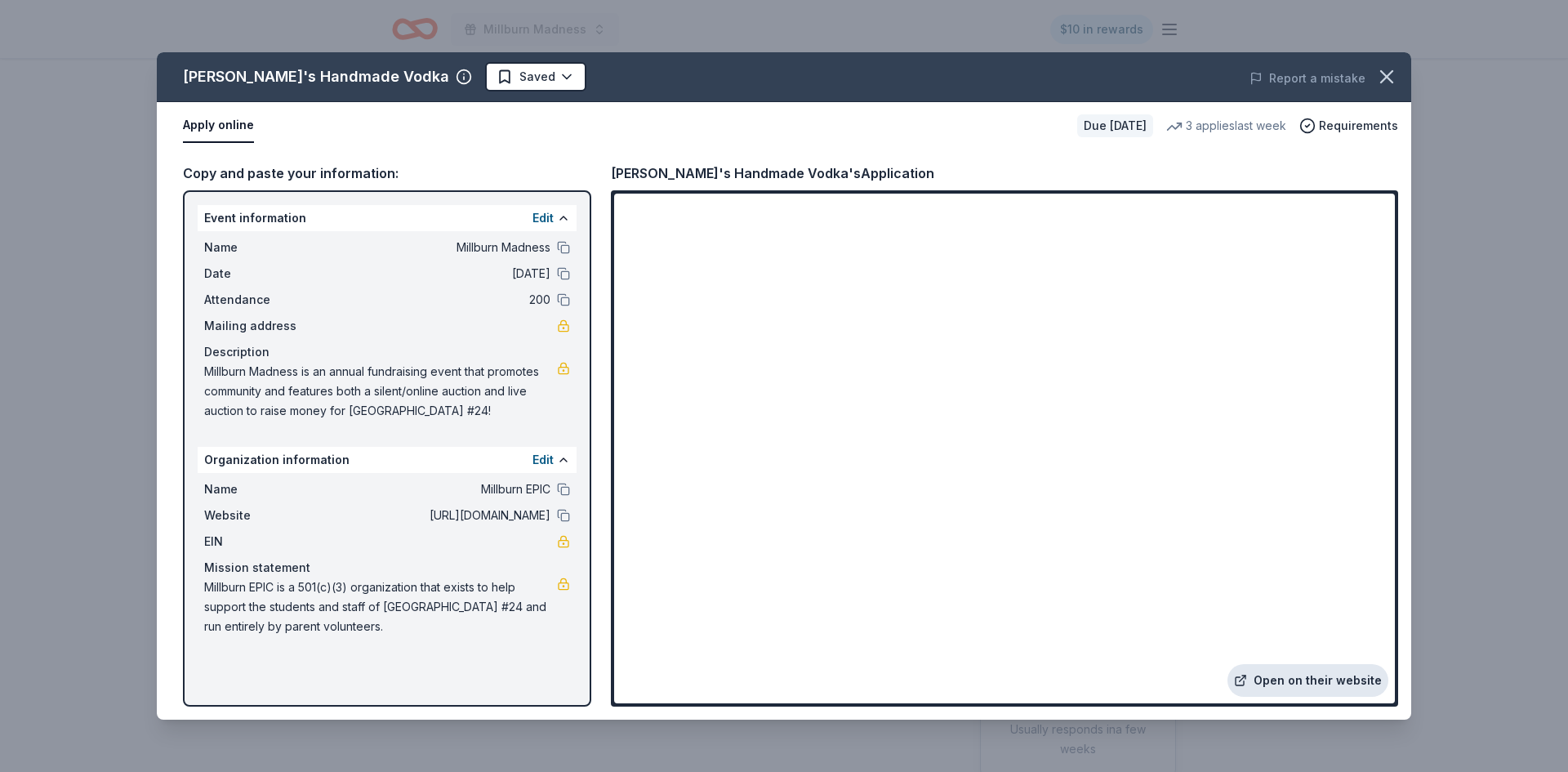
click at [1294, 675] on link "Open on their website" at bounding box center [1307, 680] width 161 height 33
